Goal: Transaction & Acquisition: Subscribe to service/newsletter

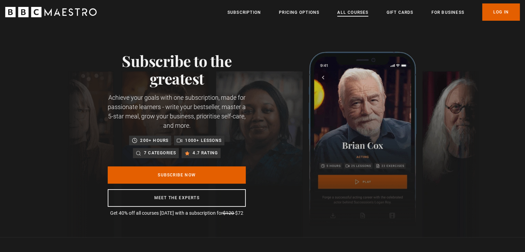
click at [354, 11] on link "All Courses" at bounding box center [352, 12] width 31 height 7
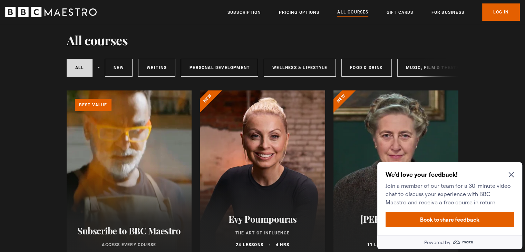
scroll to position [34, 0]
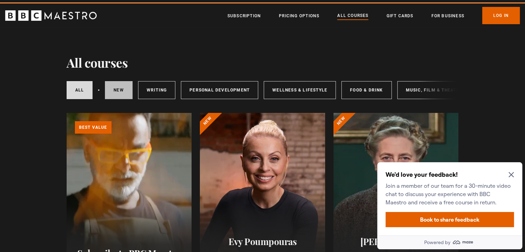
click at [123, 90] on link "New courses" at bounding box center [119, 90] width 28 height 18
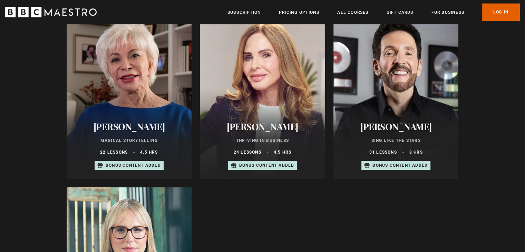
scroll to position [483, 0]
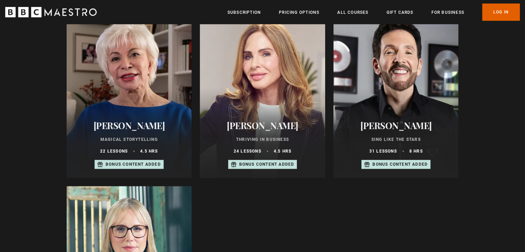
click at [124, 131] on h2 "Isabel Allende" at bounding box center [129, 125] width 109 height 11
click at [421, 110] on div at bounding box center [395, 95] width 125 height 166
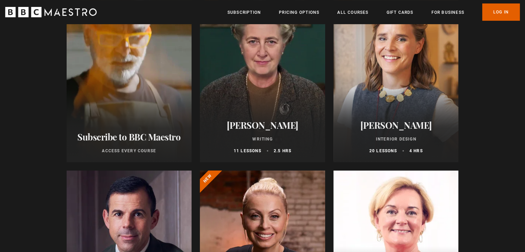
scroll to position [138, 0]
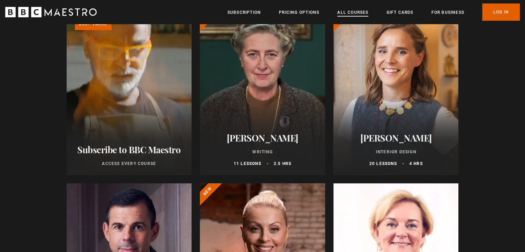
click at [357, 13] on link "All Courses" at bounding box center [352, 12] width 31 height 7
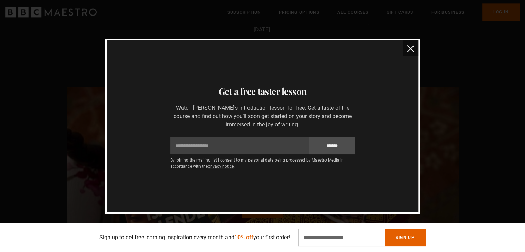
scroll to position [897, 0]
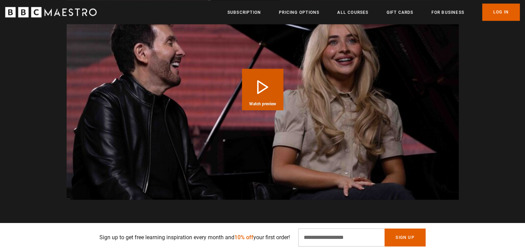
scroll to position [0, 90]
click at [254, 69] on button "Play Course overview for Sing Like the Stars with Eric Vetro Watch preview" at bounding box center [262, 89] width 41 height 41
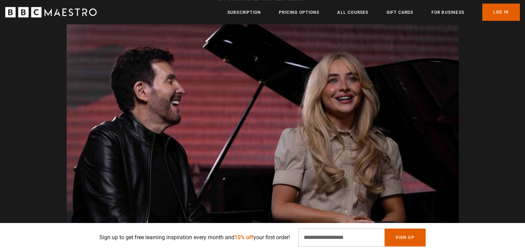
scroll to position [0, 632]
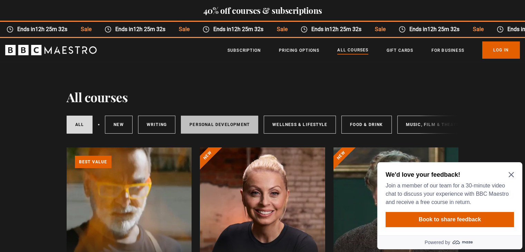
click at [220, 122] on link "Personal Development" at bounding box center [219, 125] width 77 height 18
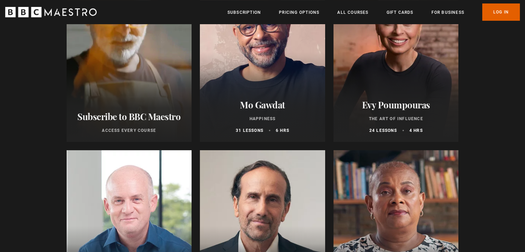
scroll to position [172, 0]
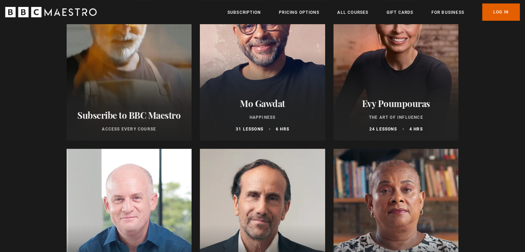
click at [263, 109] on h2 "Mo Gawdat" at bounding box center [262, 103] width 109 height 11
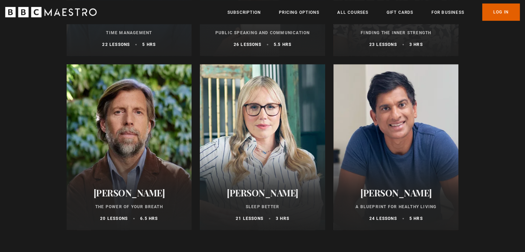
scroll to position [448, 0]
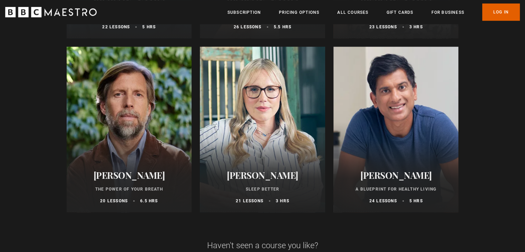
click at [126, 152] on div at bounding box center [129, 130] width 125 height 166
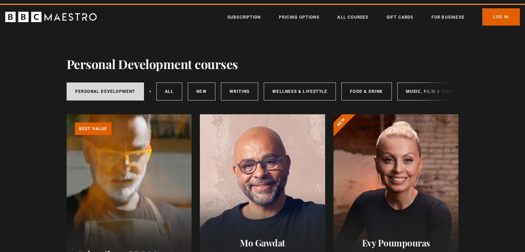
scroll to position [0, 0]
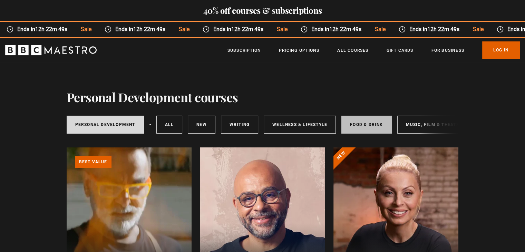
click at [372, 124] on link "Food & Drink" at bounding box center [366, 125] width 50 height 18
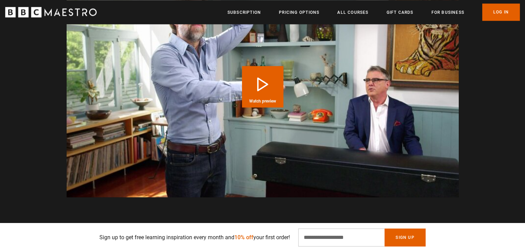
scroll to position [931, 0]
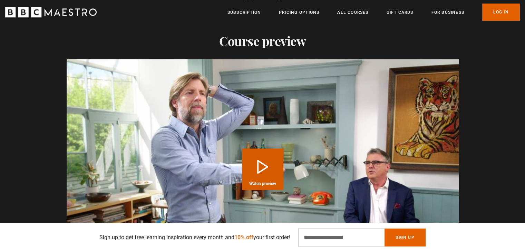
click at [263, 163] on button "Play Course overview for The Power of Your Breath with James Nestor Watch previ…" at bounding box center [262, 168] width 41 height 41
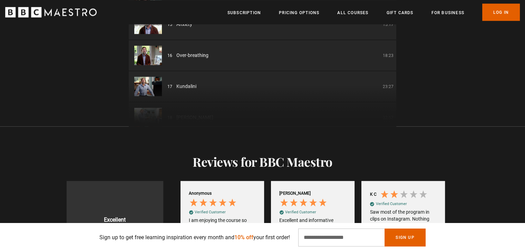
scroll to position [379, 0]
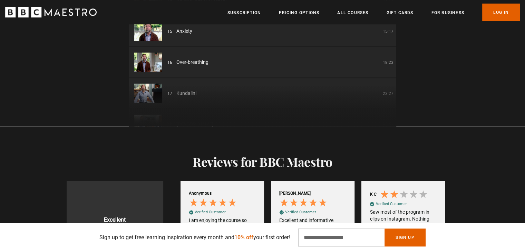
click at [191, 91] on div "01 The Power of Your Breath Introduction 06:05 02 Diagnostics 07:26 03 Nasal 30…" at bounding box center [262, 44] width 267 height 166
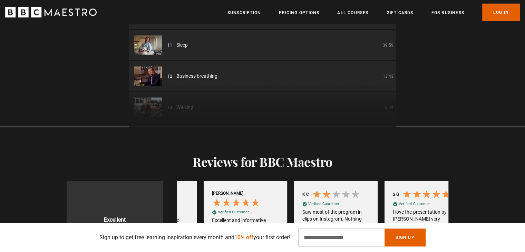
scroll to position [0, 723]
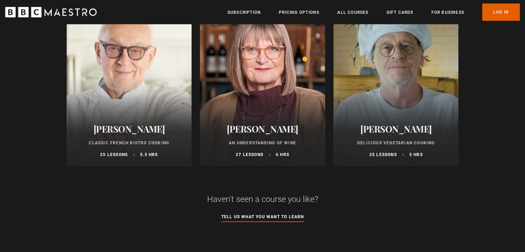
scroll to position [483, 0]
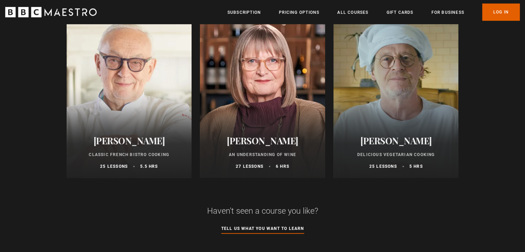
click at [410, 127] on div at bounding box center [395, 95] width 125 height 166
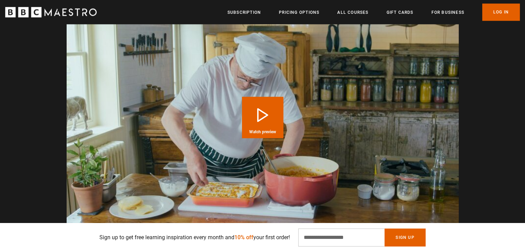
scroll to position [931, 0]
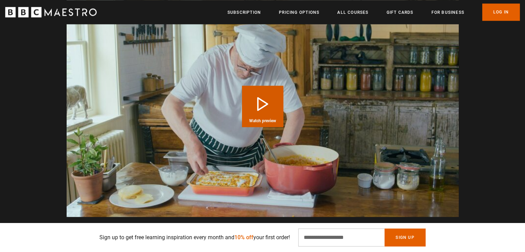
click at [262, 102] on button "Play Course overview for Delicious Vegetarian Cooking with Marco Pierre White W…" at bounding box center [262, 106] width 41 height 41
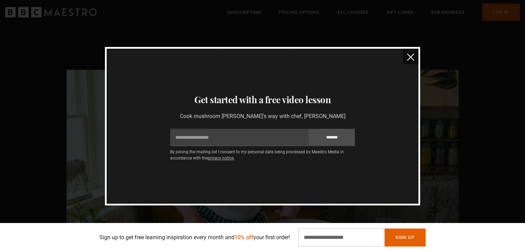
scroll to position [0, 632]
click at [410, 55] on img "close" at bounding box center [410, 56] width 7 height 7
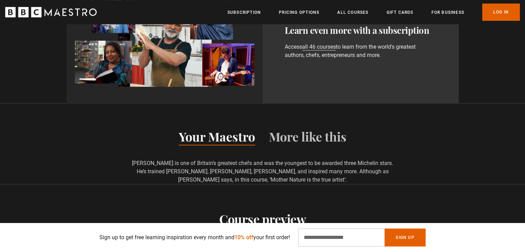
scroll to position [685, 0]
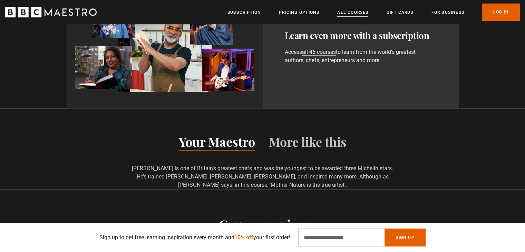
click at [357, 9] on link "All Courses" at bounding box center [352, 12] width 31 height 7
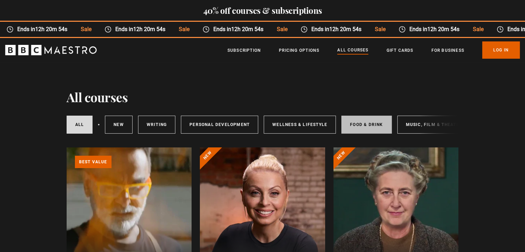
click at [352, 122] on link "Food & Drink" at bounding box center [366, 125] width 50 height 18
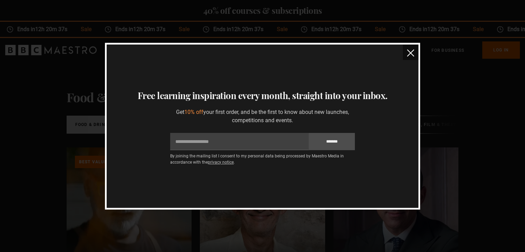
click at [408, 50] on img "close" at bounding box center [410, 52] width 7 height 7
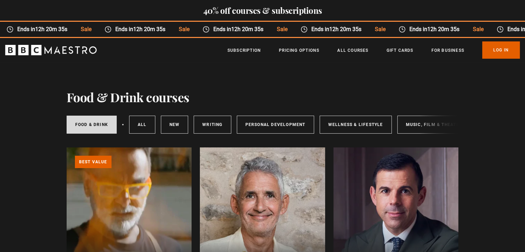
click at [421, 119] on div "Food & Drink All courses New courses Writing Personal Development Wellness & Li…" at bounding box center [263, 124] width 392 height 23
click at [419, 123] on div "Food & Drink All courses New courses Writing Personal Development Wellness & Li…" at bounding box center [263, 124] width 392 height 23
click at [408, 124] on link "Music, Film & Theatre" at bounding box center [433, 125] width 73 height 18
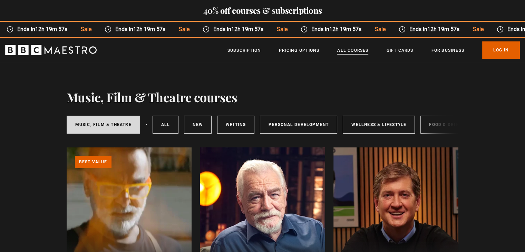
click at [356, 50] on link "All Courses" at bounding box center [352, 50] width 31 height 7
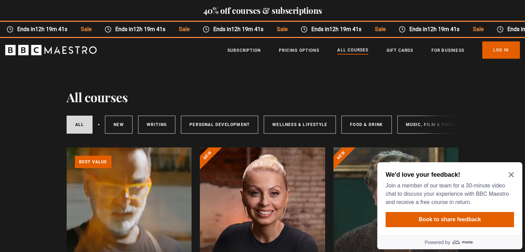
click at [512, 173] on icon "Close Maze Prompt" at bounding box center [510, 174] width 5 height 5
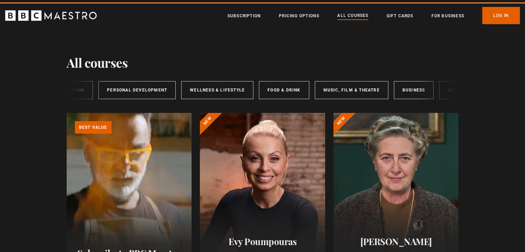
scroll to position [0, 113]
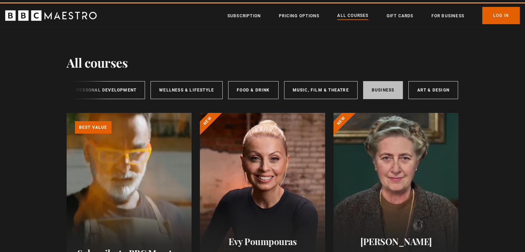
click at [381, 87] on link "Business" at bounding box center [383, 90] width 40 height 18
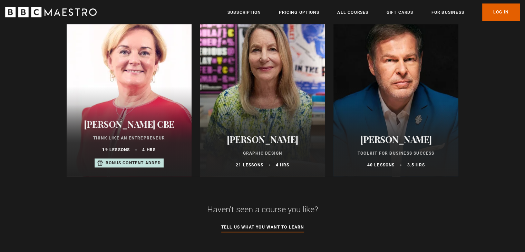
scroll to position [483, 0]
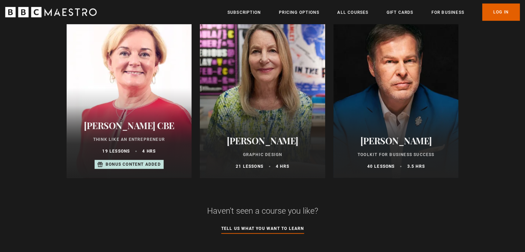
click at [400, 118] on div at bounding box center [395, 95] width 125 height 166
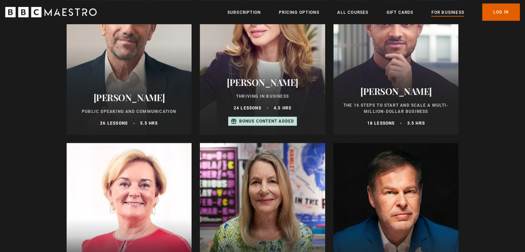
scroll to position [345, 0]
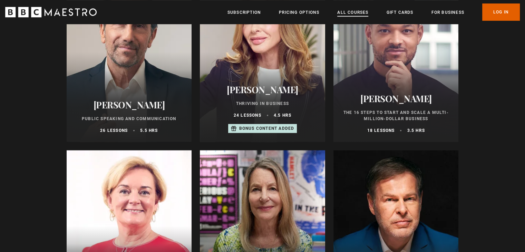
click at [352, 11] on link "All Courses" at bounding box center [352, 12] width 31 height 7
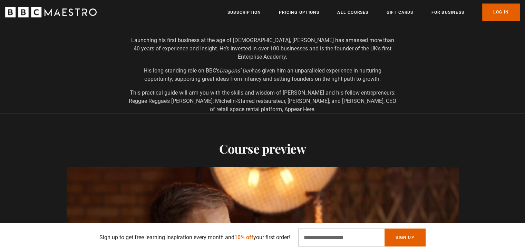
scroll to position [0, 90]
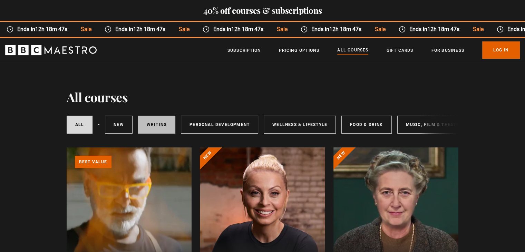
click at [161, 126] on link "Writing" at bounding box center [156, 125] width 37 height 18
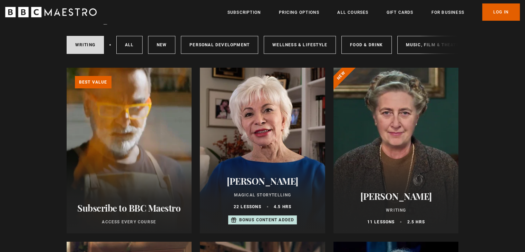
scroll to position [103, 0]
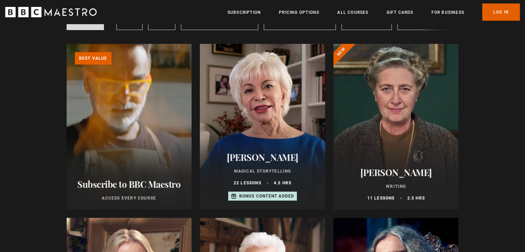
click at [409, 104] on div at bounding box center [395, 127] width 125 height 166
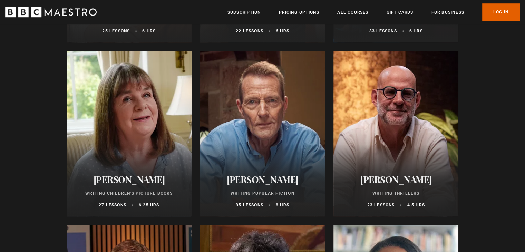
scroll to position [483, 0]
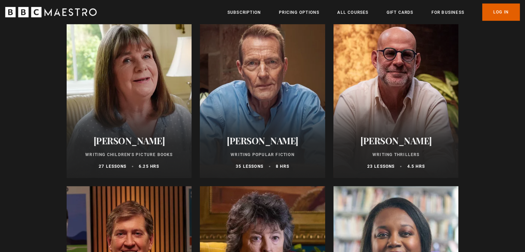
click at [126, 109] on div at bounding box center [129, 95] width 125 height 166
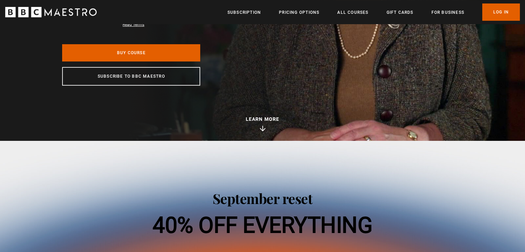
scroll to position [241, 0]
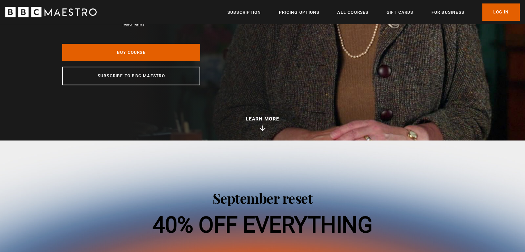
click at [261, 129] on icon at bounding box center [262, 129] width 5 height 2
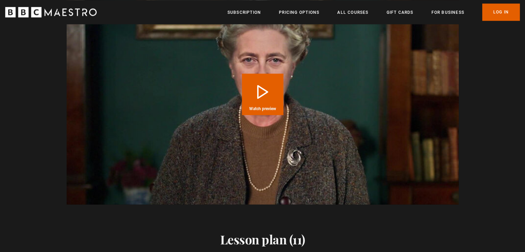
scroll to position [1000, 0]
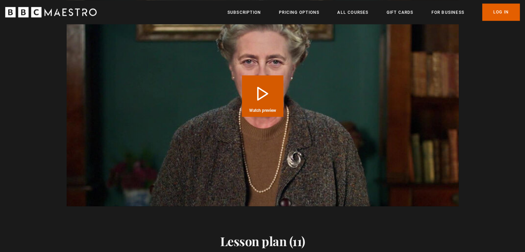
click at [250, 88] on button "Play Course overview for Writing with Agatha Christie Watch preview" at bounding box center [262, 95] width 41 height 41
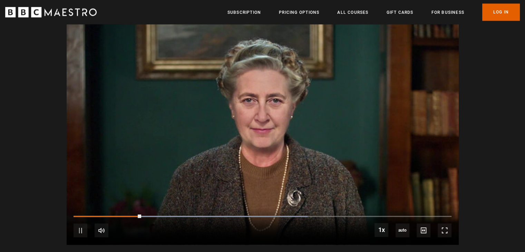
scroll to position [0, 0]
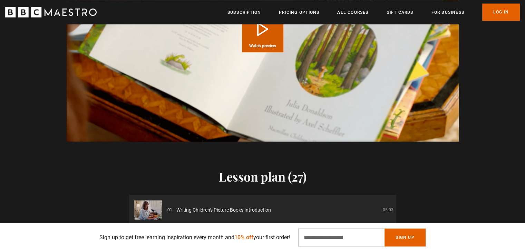
scroll to position [1000, 0]
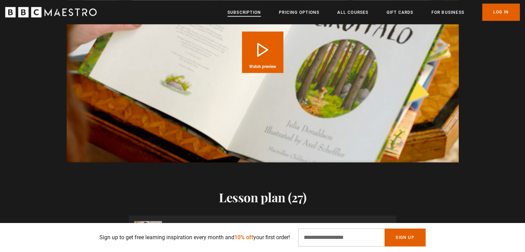
click at [240, 12] on link "Subscription" at bounding box center [243, 12] width 33 height 7
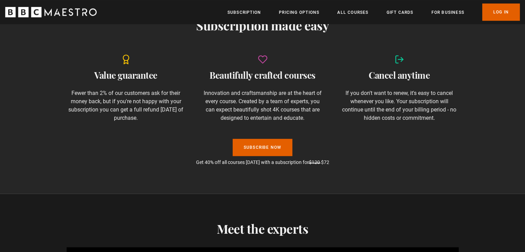
scroll to position [0, 271]
click at [269, 144] on link "Subscribe Now" at bounding box center [262, 147] width 60 height 17
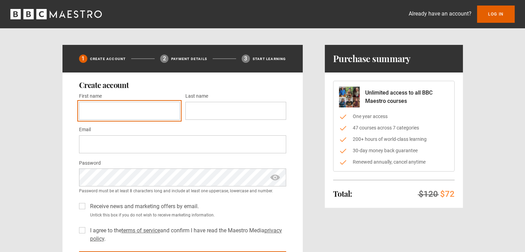
click at [90, 113] on input "First name *" at bounding box center [129, 111] width 101 height 18
type input "****"
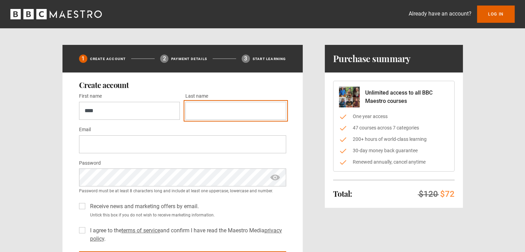
type input "**********"
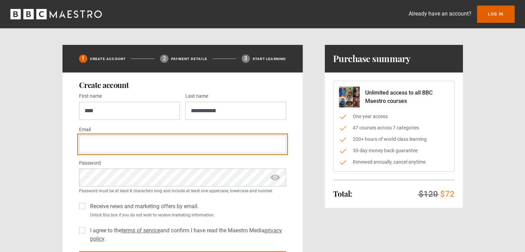
type input "**********"
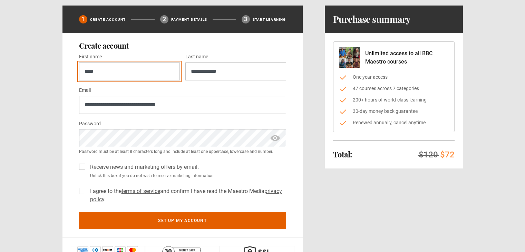
scroll to position [69, 0]
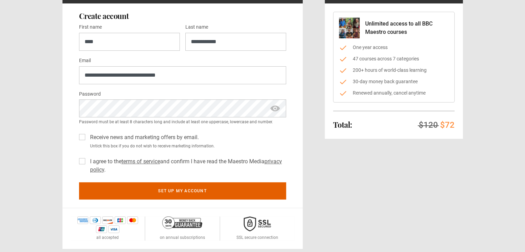
click at [87, 160] on label "I agree to the terms of service and confirm I have read the Maestro Media priva…" at bounding box center [186, 165] width 199 height 17
click at [87, 137] on label "Receive news and marketing offers by email." at bounding box center [142, 137] width 111 height 8
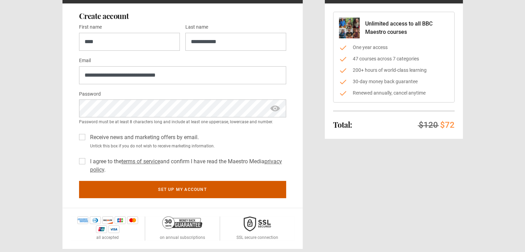
click at [184, 187] on button "Set up my account" at bounding box center [182, 189] width 207 height 17
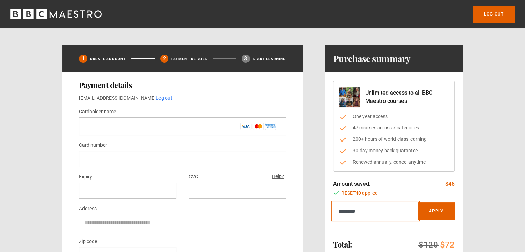
type input "*********"
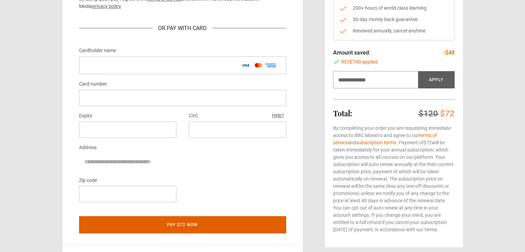
scroll to position [138, 0]
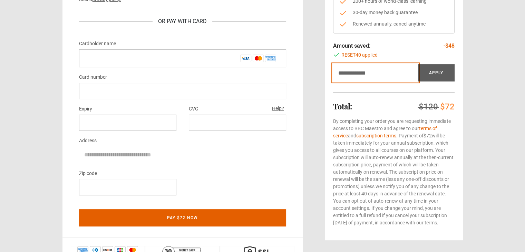
click at [345, 71] on input "Discount code" at bounding box center [375, 72] width 85 height 17
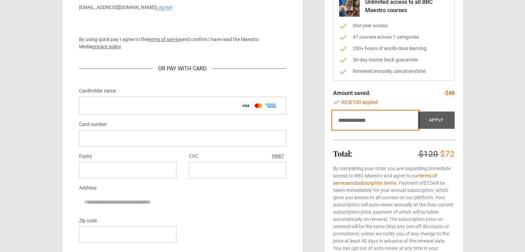
scroll to position [69, 0]
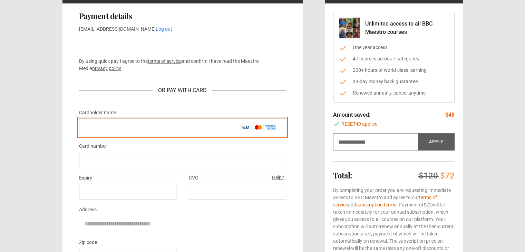
click at [86, 128] on input "Cardholder name *" at bounding box center [182, 127] width 207 height 18
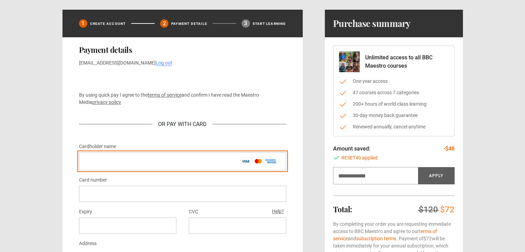
scroll to position [0, 0]
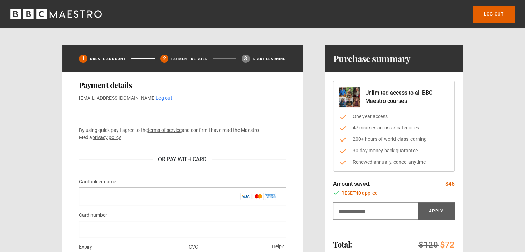
click at [31, 13] on icon "BBC Maestro" at bounding box center [28, 14] width 10 height 10
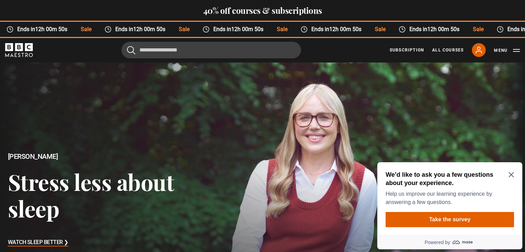
click at [511, 175] on icon "Close Maze Prompt" at bounding box center [510, 174] width 5 height 5
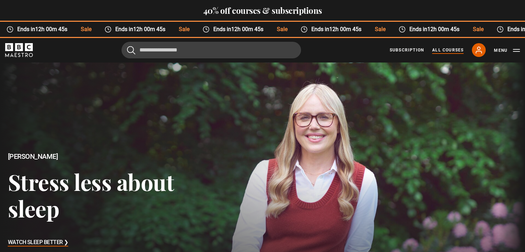
click at [452, 47] on link "All Courses" at bounding box center [447, 50] width 31 height 6
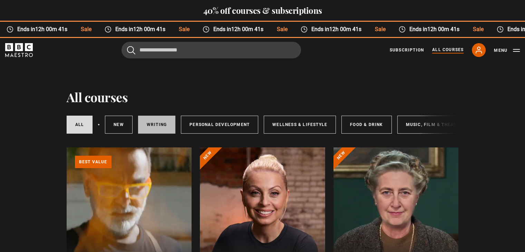
click at [156, 123] on link "Writing" at bounding box center [156, 125] width 37 height 18
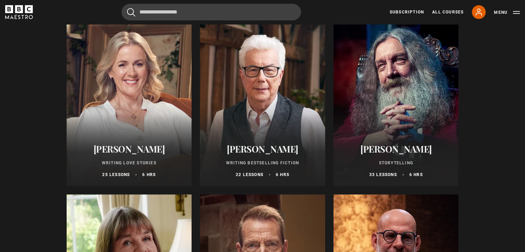
scroll to position [310, 0]
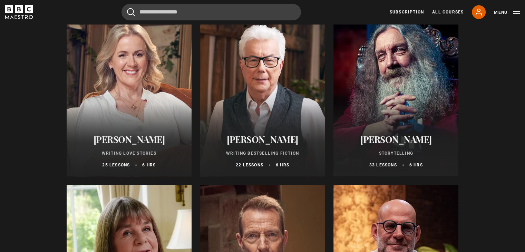
click at [422, 98] on div at bounding box center [395, 94] width 125 height 166
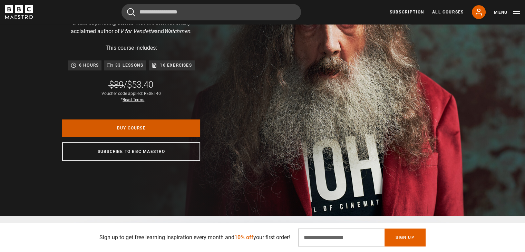
click at [143, 126] on link "Buy Course" at bounding box center [131, 127] width 138 height 17
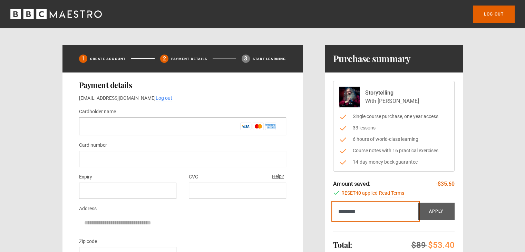
type input "*********"
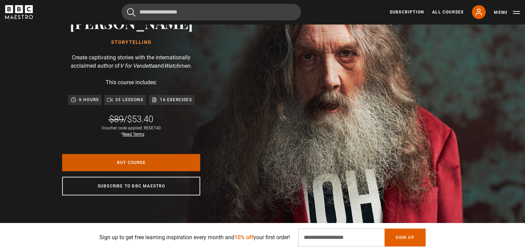
click at [141, 159] on link "Buy Course" at bounding box center [131, 162] width 138 height 17
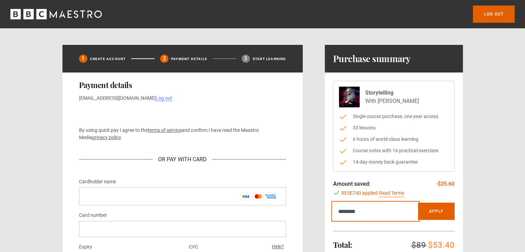
type input "*********"
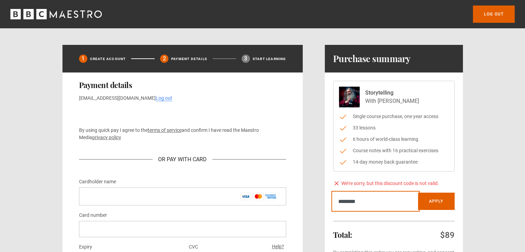
type input "*********"
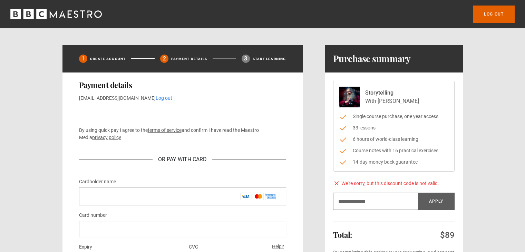
click at [346, 202] on input "Discount code" at bounding box center [375, 200] width 85 height 17
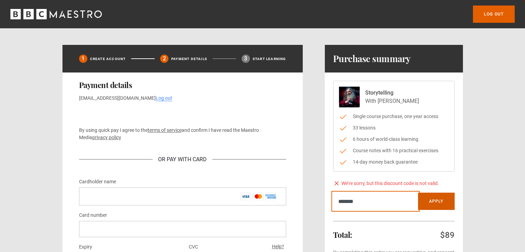
type input "*******"
click at [432, 196] on button "Apply" at bounding box center [436, 200] width 37 height 17
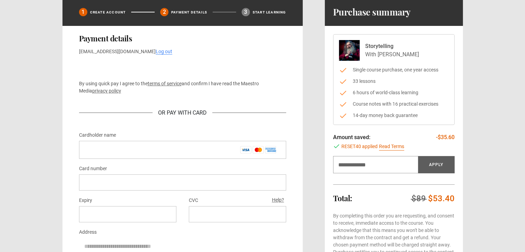
scroll to position [34, 0]
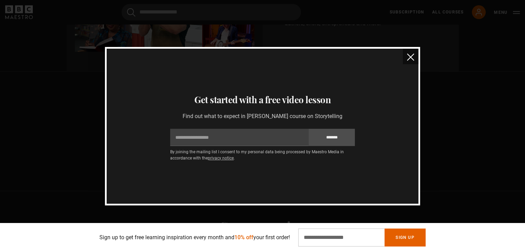
scroll to position [0, 451]
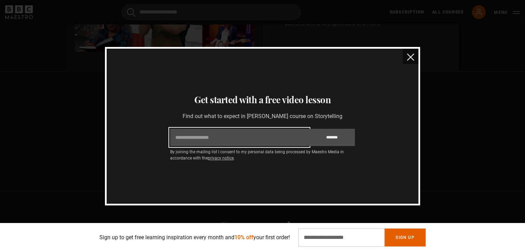
click at [188, 138] on input "Email" at bounding box center [239, 137] width 138 height 17
type input "**********"
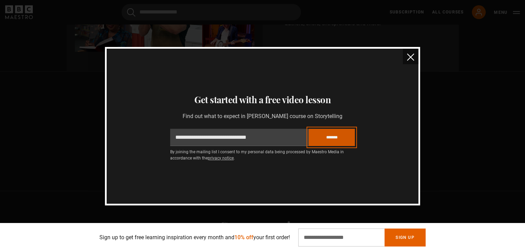
click at [346, 135] on input "*******" at bounding box center [331, 137] width 46 height 17
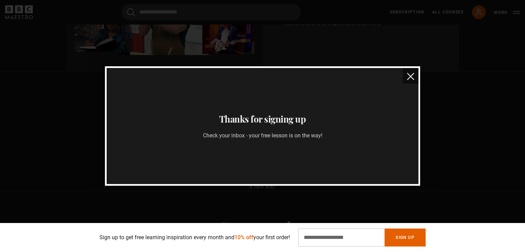
scroll to position [0, 632]
click at [411, 74] on img "close" at bounding box center [410, 76] width 7 height 7
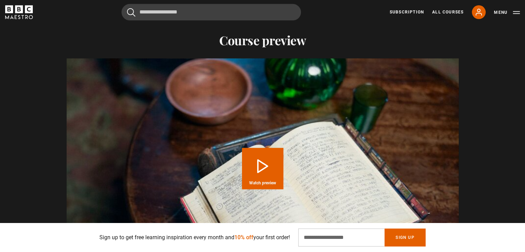
scroll to position [897, 0]
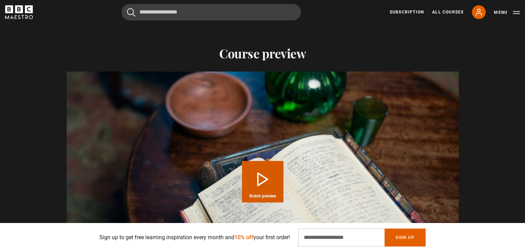
drag, startPoint x: 265, startPoint y: 170, endPoint x: 268, endPoint y: 166, distance: 5.6
click at [265, 169] on button "Play Course overview for Storytelling with Alan Moore Watch preview" at bounding box center [262, 181] width 41 height 41
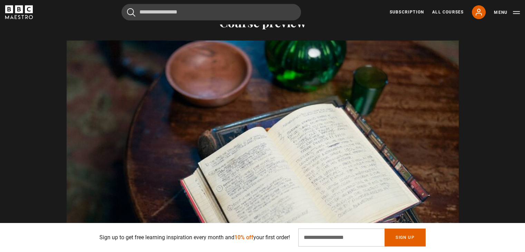
scroll to position [962, 0]
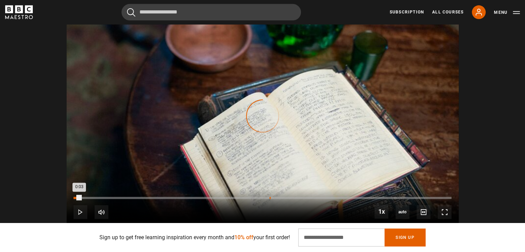
drag, startPoint x: 81, startPoint y: 188, endPoint x: 270, endPoint y: 189, distance: 189.7
click at [270, 197] on div "Loaded : 0.00% 1:22 0:03" at bounding box center [261, 198] width 377 height 2
drag, startPoint x: 78, startPoint y: 189, endPoint x: 254, endPoint y: 188, distance: 175.9
click at [254, 197] on div "Loaded : 0.00% 1:15 0:01" at bounding box center [261, 198] width 377 height 2
drag, startPoint x: 77, startPoint y: 189, endPoint x: 81, endPoint y: 189, distance: 4.2
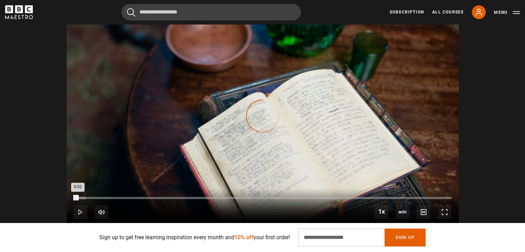
click at [81, 197] on div "0:03" at bounding box center [81, 198] width 1 height 2
drag, startPoint x: 82, startPoint y: 189, endPoint x: 254, endPoint y: 187, distance: 171.8
click at [254, 188] on div "10s Skip Back 10 seconds Play 10s Skip Forward 10 seconds Loaded : 53.46% 1:11 …" at bounding box center [263, 207] width 392 height 38
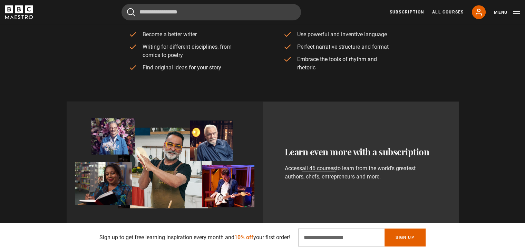
scroll to position [583, 0]
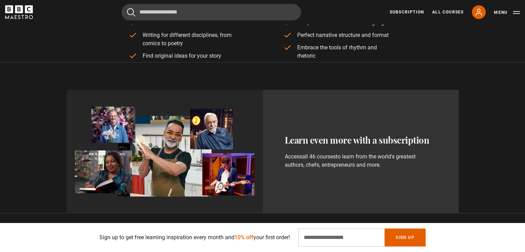
click at [318, 155] on link "all 46 courses" at bounding box center [319, 156] width 34 height 7
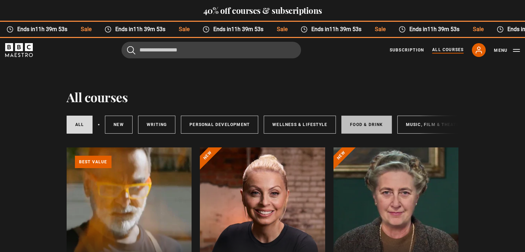
click at [368, 124] on link "Food & Drink" at bounding box center [366, 125] width 50 height 18
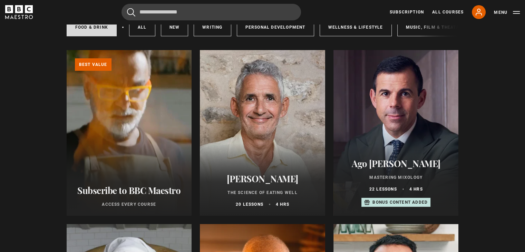
scroll to position [103, 0]
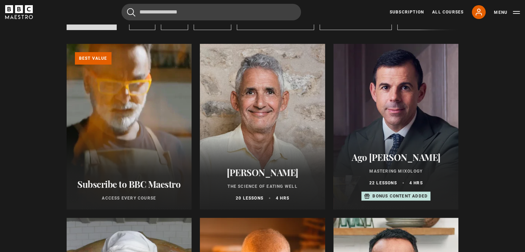
click at [233, 182] on div "[PERSON_NAME] The Science of Eating Well 20 lessons 4 hrs" at bounding box center [262, 184] width 125 height 51
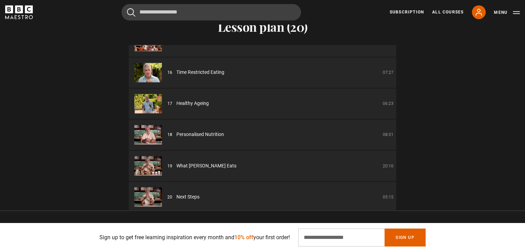
scroll to position [455, 0]
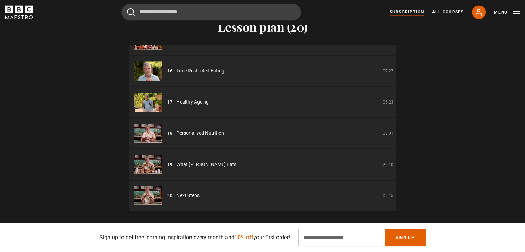
click at [410, 11] on link "Subscription" at bounding box center [406, 12] width 34 height 6
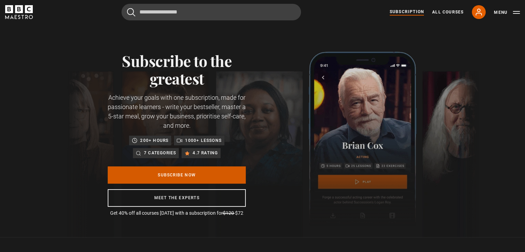
click at [199, 174] on link "Subscribe Now" at bounding box center [177, 174] width 138 height 17
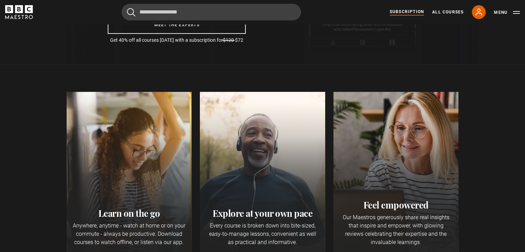
scroll to position [207, 0]
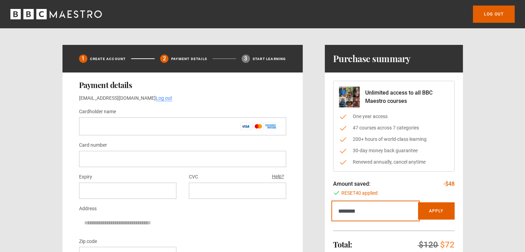
type input "*********"
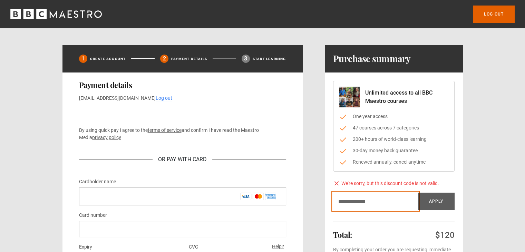
click at [346, 197] on input "Discount code" at bounding box center [375, 200] width 85 height 17
type input "*******"
click at [418, 192] on button "Apply" at bounding box center [436, 200] width 37 height 17
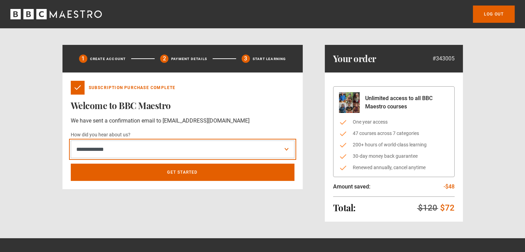
click at [285, 148] on select "**********" at bounding box center [182, 149] width 223 height 18
click at [81, 148] on select "**********" at bounding box center [182, 149] width 223 height 18
select select "*****"
click at [71, 140] on select "**********" at bounding box center [182, 149] width 223 height 18
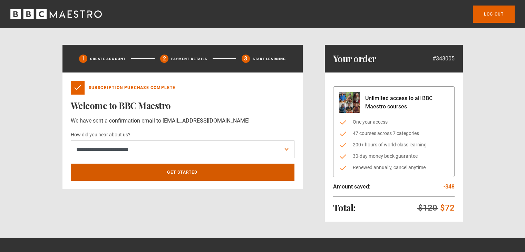
click at [177, 172] on link "Get Started" at bounding box center [182, 171] width 223 height 17
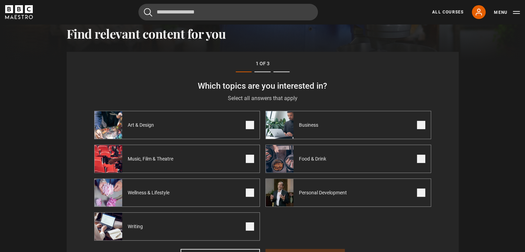
click at [248, 125] on span at bounding box center [250, 125] width 8 height 8
click at [419, 159] on span at bounding box center [421, 159] width 8 height 8
click at [249, 227] on span at bounding box center [250, 226] width 8 height 8
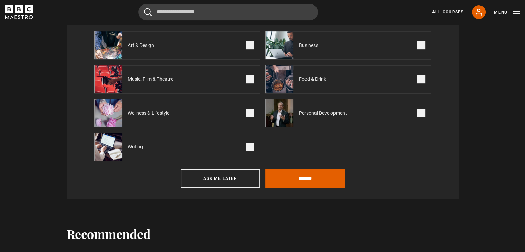
scroll to position [308, 0]
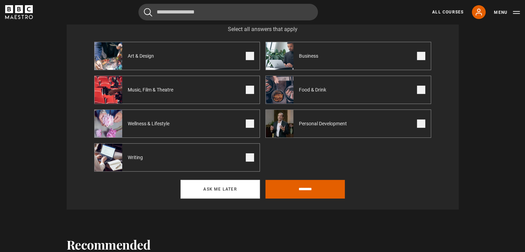
click at [219, 185] on button "Ask me later" at bounding box center [219, 189] width 79 height 19
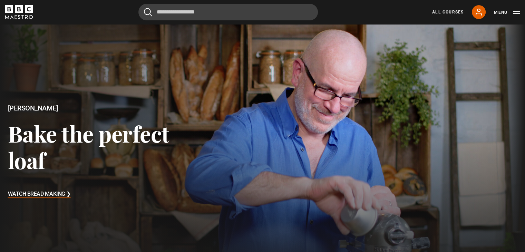
scroll to position [0, 0]
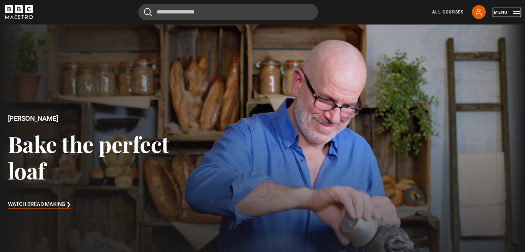
click at [499, 11] on button "Menu" at bounding box center [507, 12] width 26 height 7
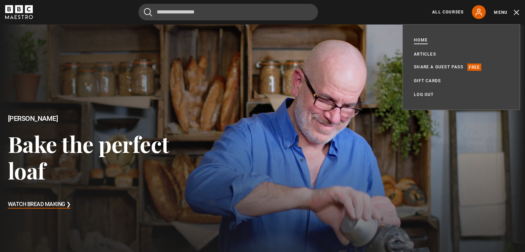
click at [421, 38] on link "Home" at bounding box center [421, 41] width 14 height 8
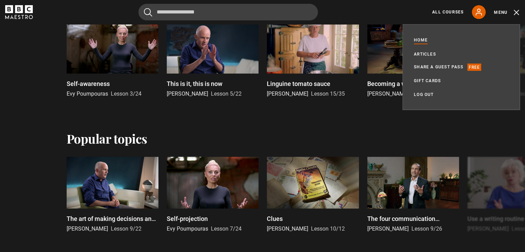
scroll to position [379, 0]
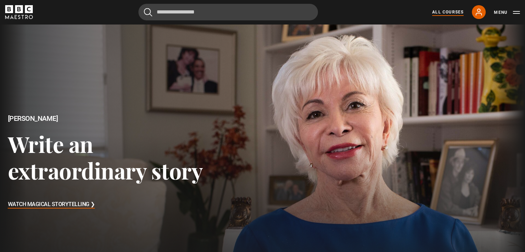
click at [450, 10] on link "All Courses" at bounding box center [447, 12] width 31 height 6
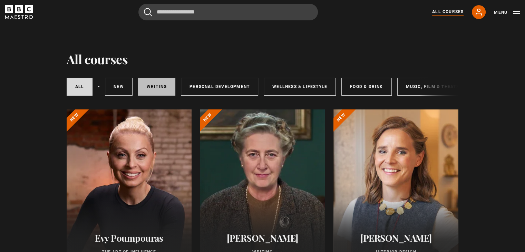
click at [169, 83] on link "Writing" at bounding box center [156, 87] width 37 height 18
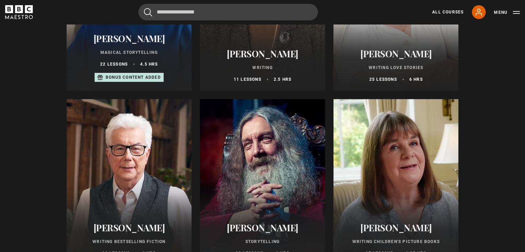
scroll to position [241, 0]
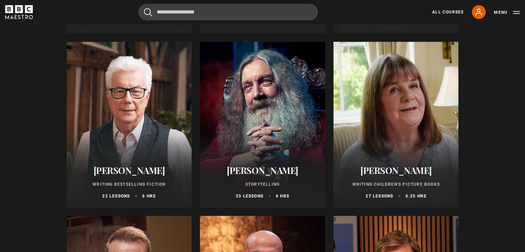
click at [262, 144] on div at bounding box center [262, 125] width 125 height 166
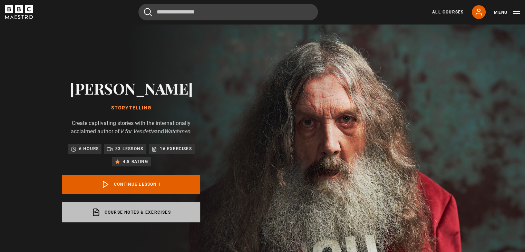
click at [128, 212] on link "Course notes & exercises opens in a new tab" at bounding box center [131, 212] width 138 height 20
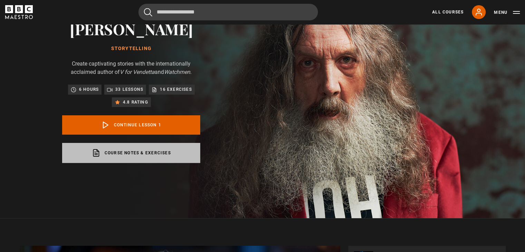
scroll to position [34, 0]
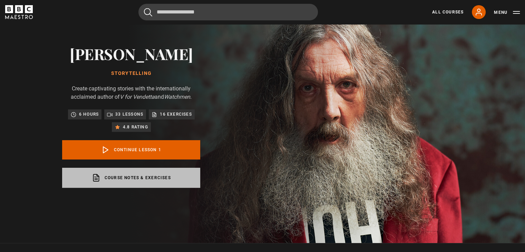
click at [155, 176] on link "Course notes & exercises opens in a new tab" at bounding box center [131, 178] width 138 height 20
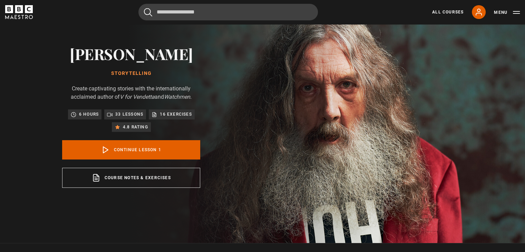
click at [444, 7] on div "All Courses My Account Search Menu" at bounding box center [472, 12] width 96 height 14
click at [443, 11] on link "All Courses" at bounding box center [447, 12] width 31 height 6
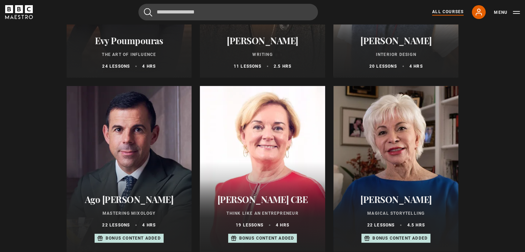
scroll to position [207, 0]
